Goal: Task Accomplishment & Management: Manage account settings

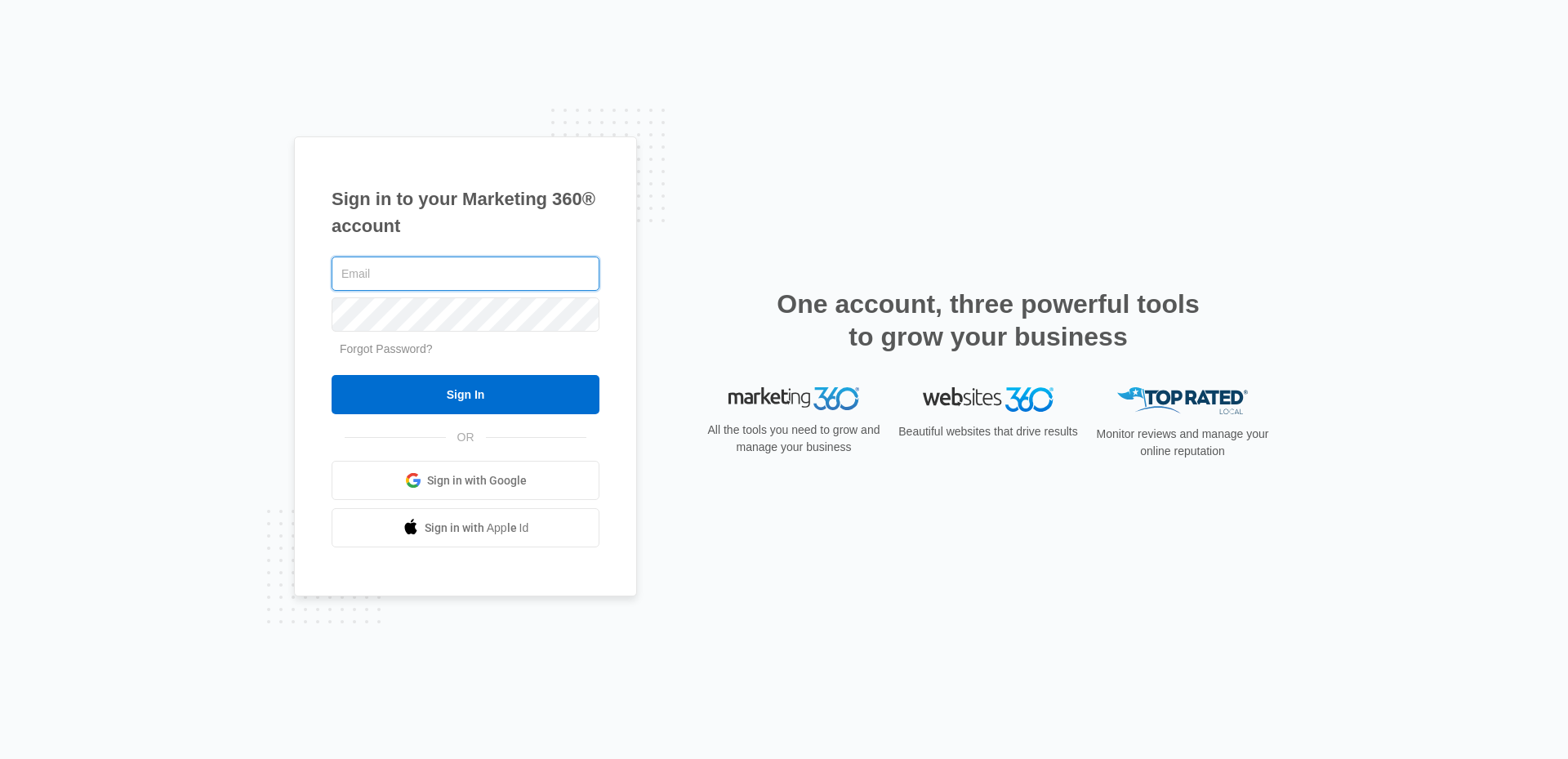
type input "[EMAIL_ADDRESS][DOMAIN_NAME]"
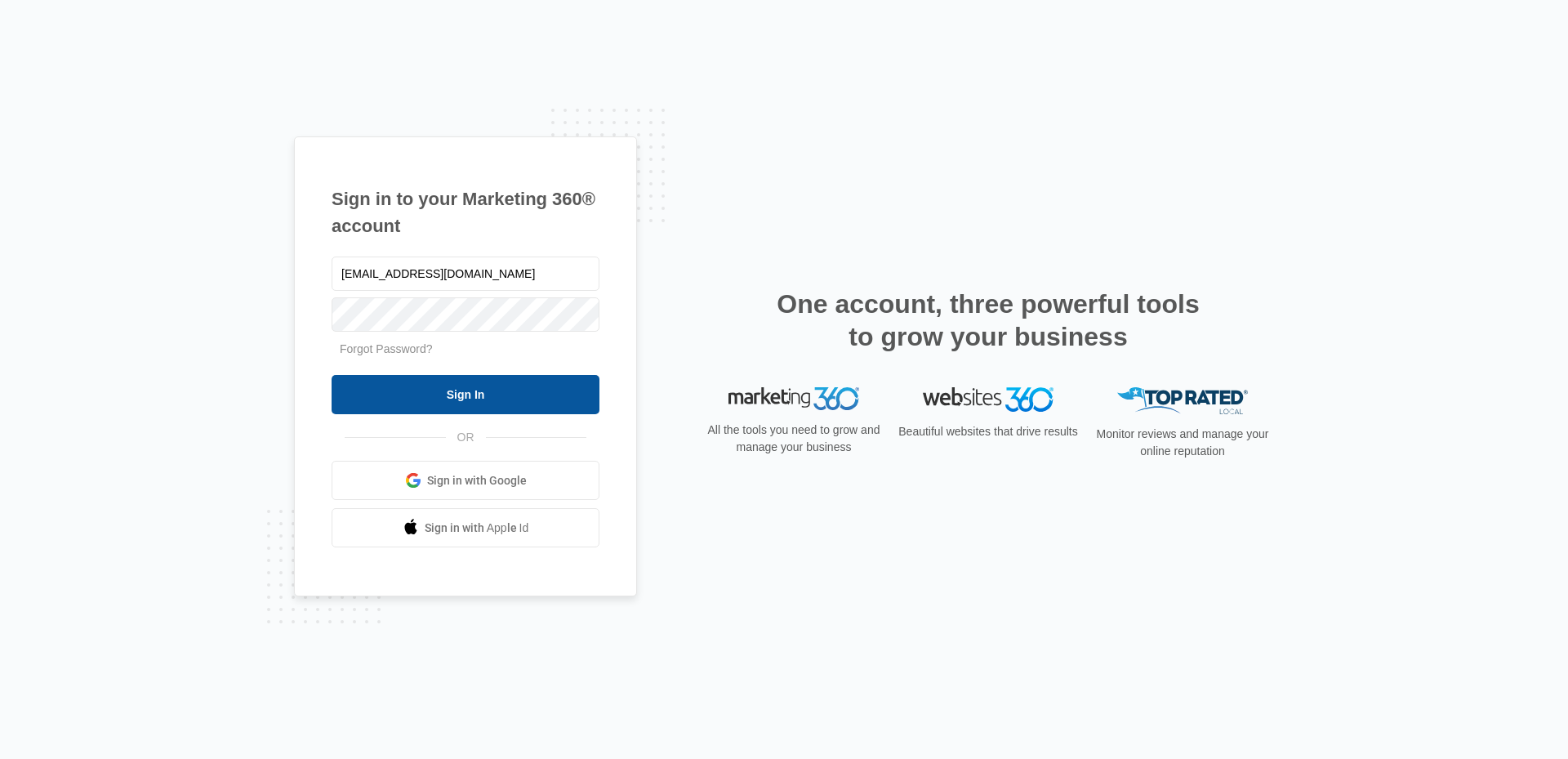
click at [512, 396] on input "Sign In" at bounding box center [465, 394] width 267 height 39
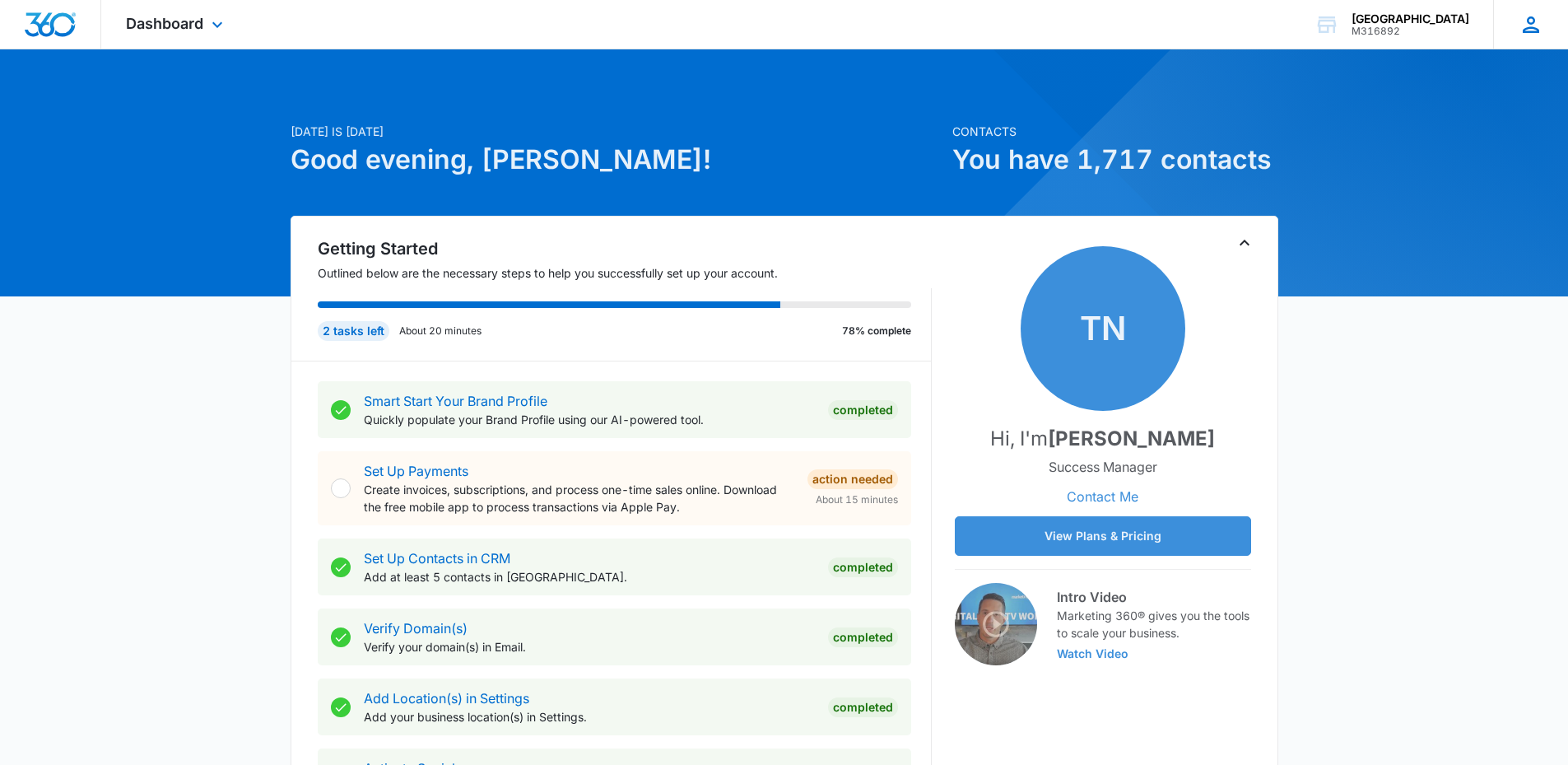
click at [1543, 28] on div "DC Daniel Cruz sirdanielbcruz@gmail.com My Profile Notifications Support Logout…" at bounding box center [1531, 24] width 75 height 48
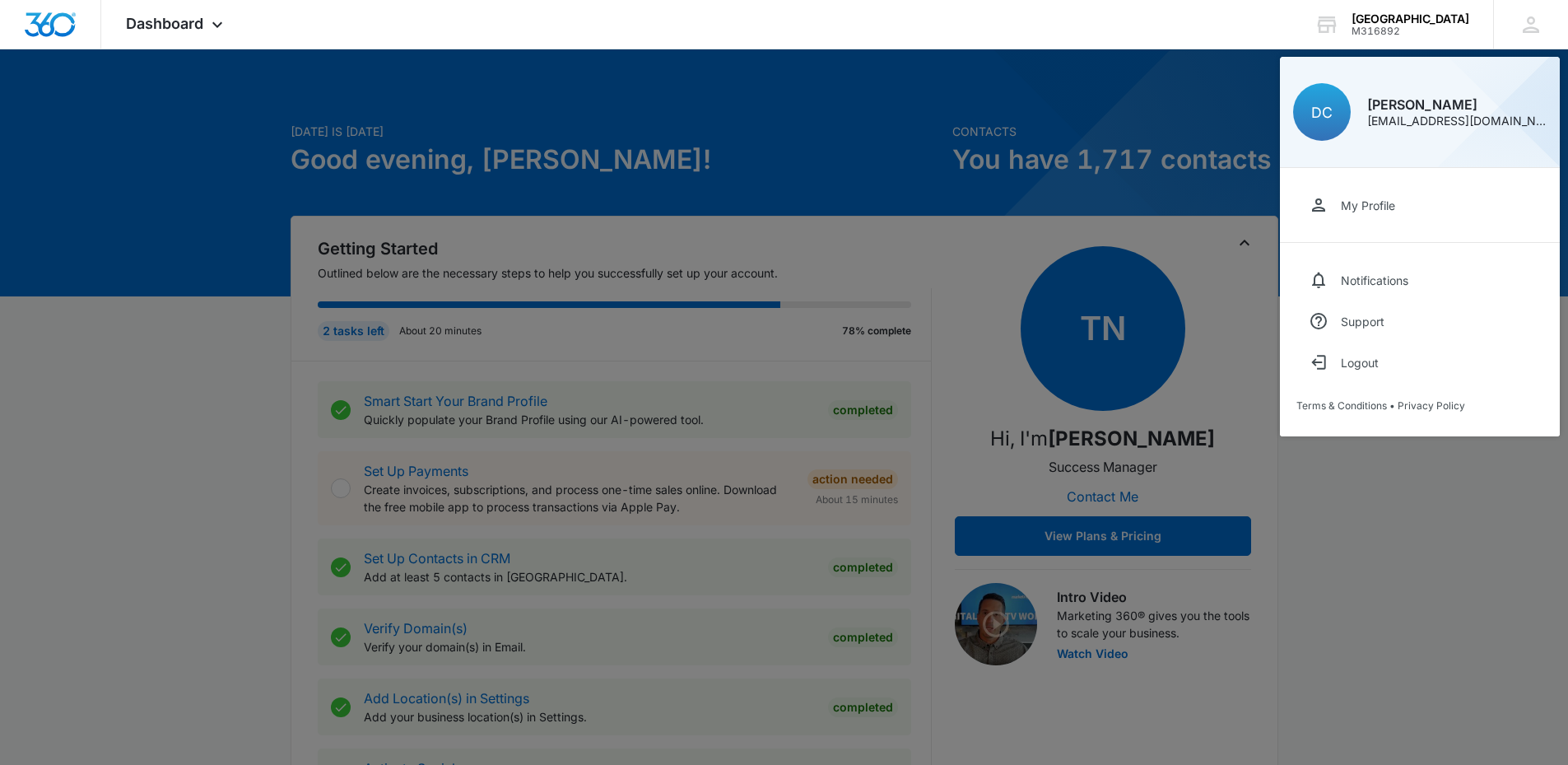
click at [1377, 218] on link "My Profile" at bounding box center [1420, 204] width 247 height 41
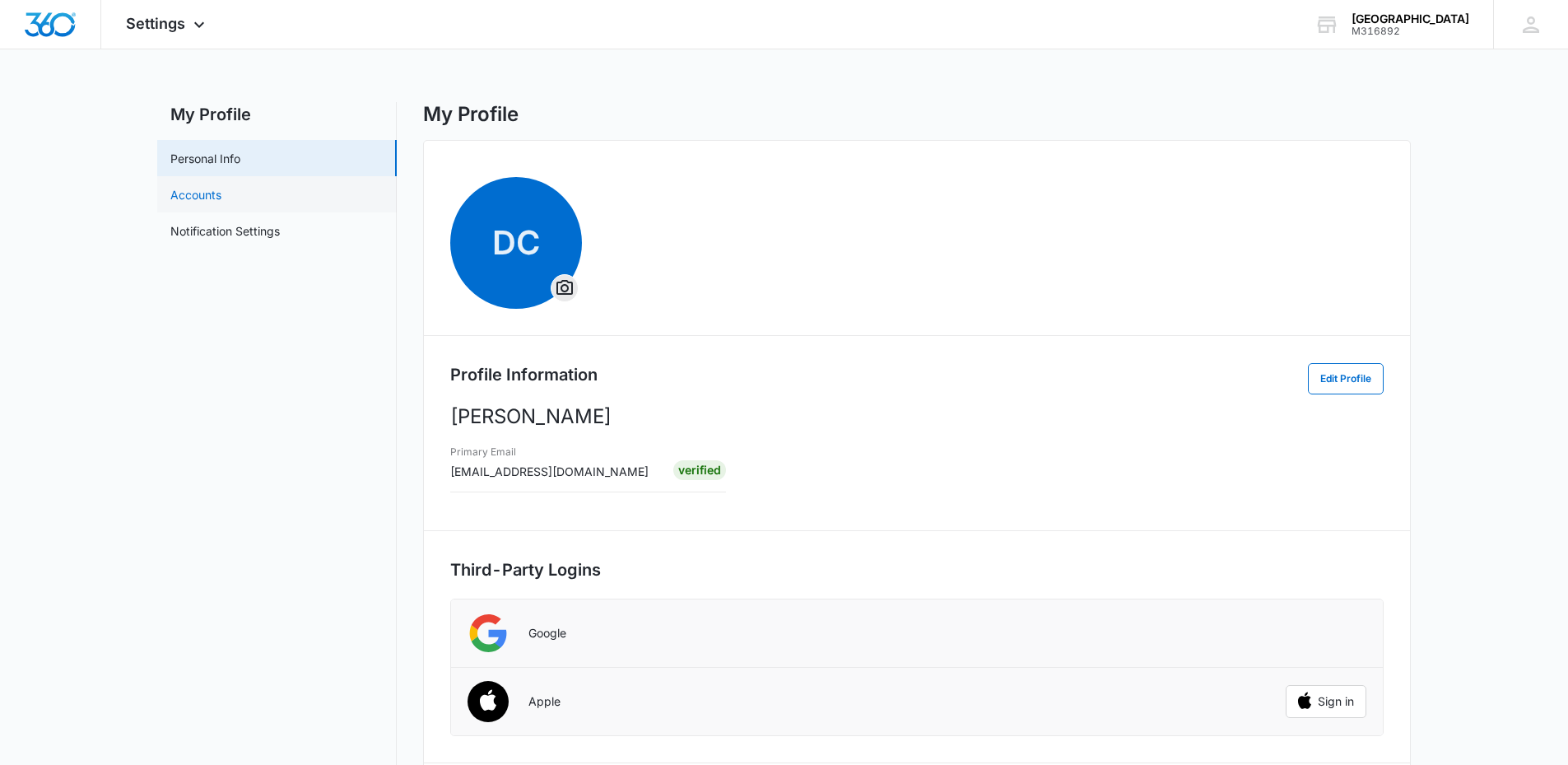
click at [212, 196] on link "Accounts" at bounding box center [196, 194] width 51 height 17
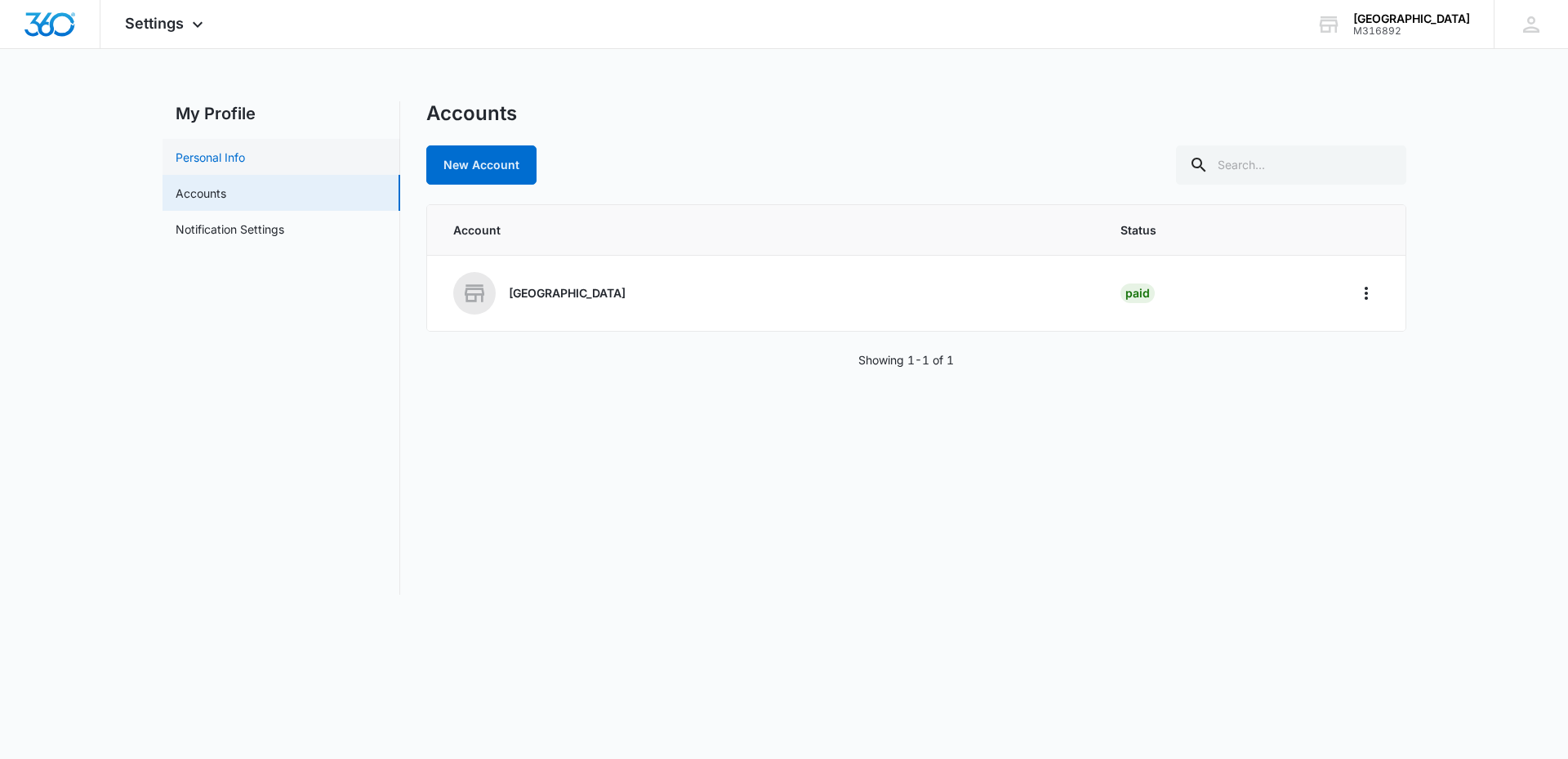
click at [227, 165] on link "Personal Info" at bounding box center [210, 157] width 70 height 17
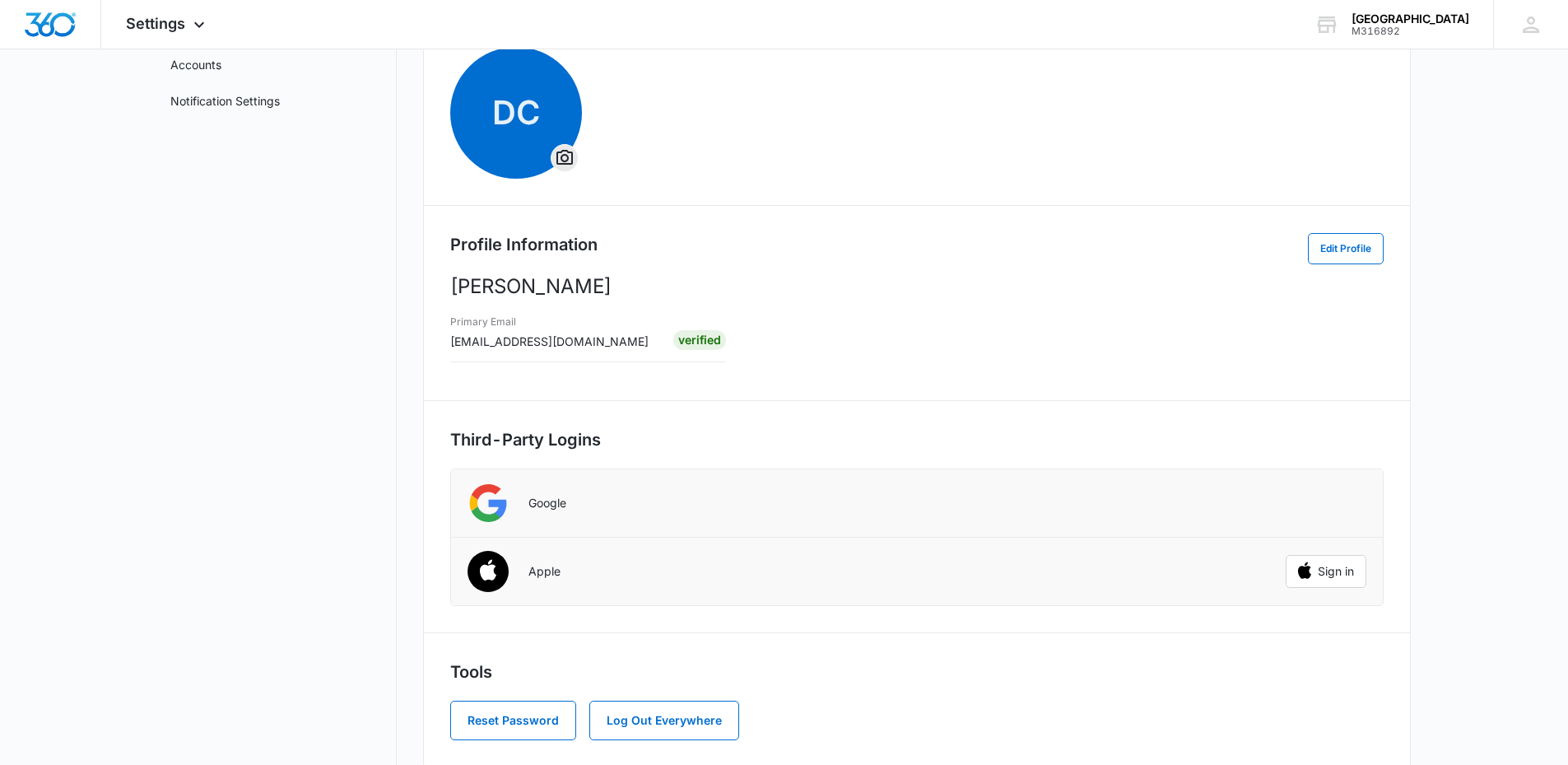
scroll to position [152, 0]
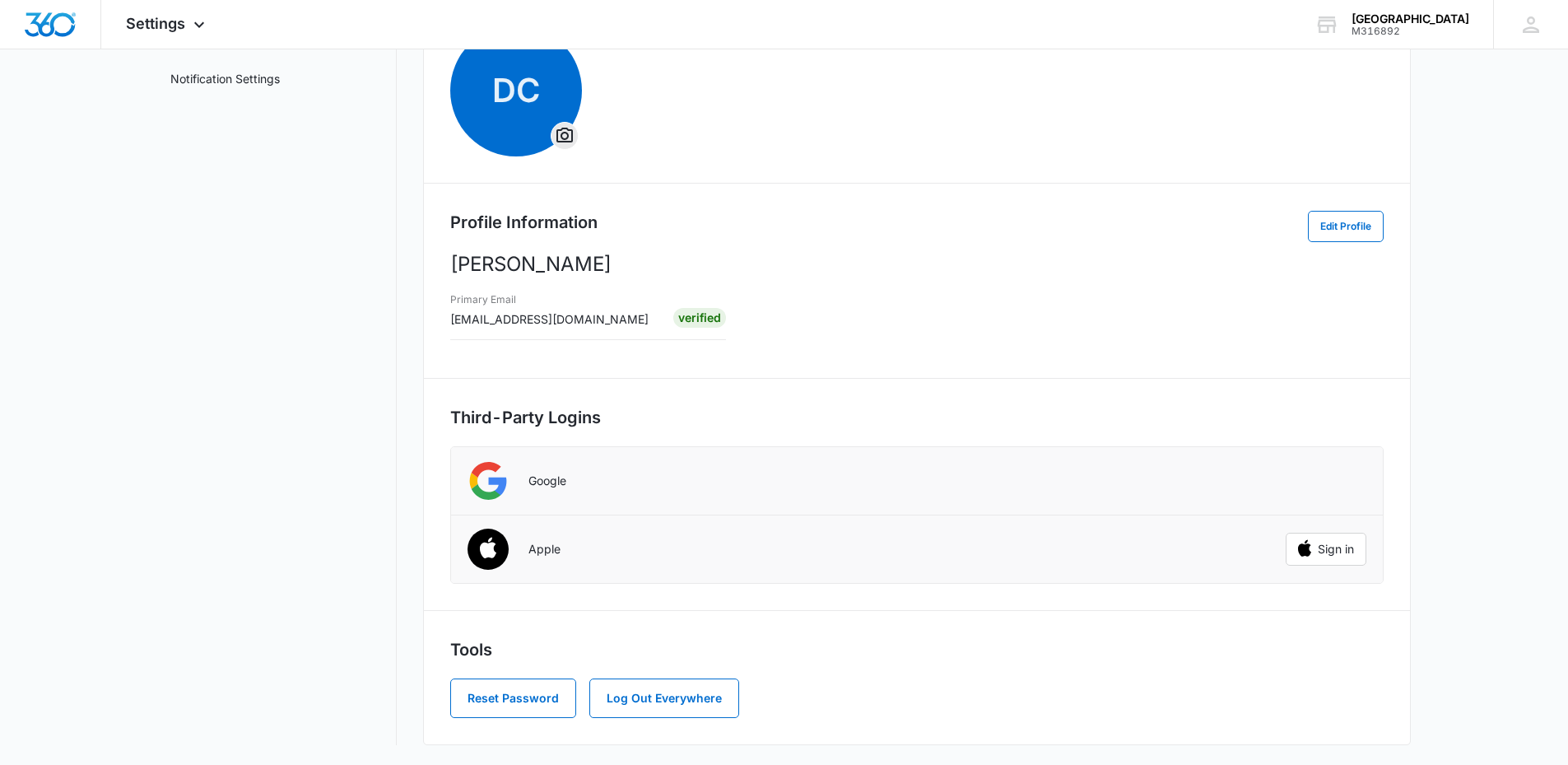
click at [1435, 311] on main "My Profile Personal Info Accounts Notification Settings My Profile DC Profile I…" at bounding box center [784, 357] width 1568 height 815
